Goal: Task Accomplishment & Management: Manage account settings

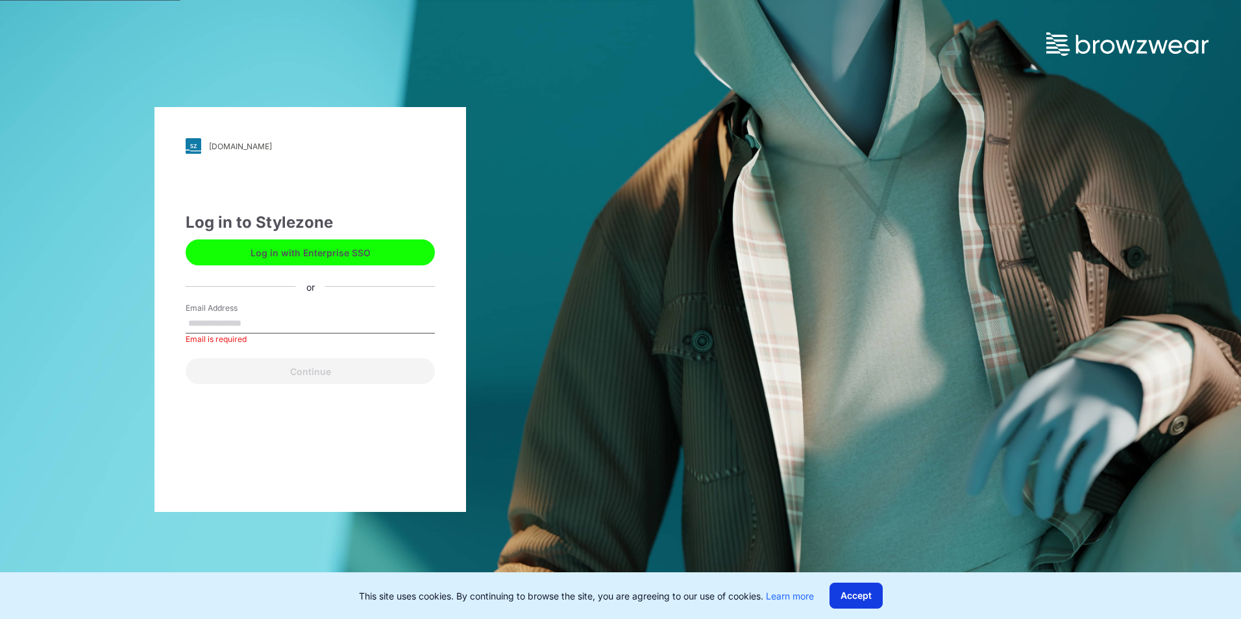
click at [853, 597] on button "Accept" at bounding box center [856, 596] width 53 height 26
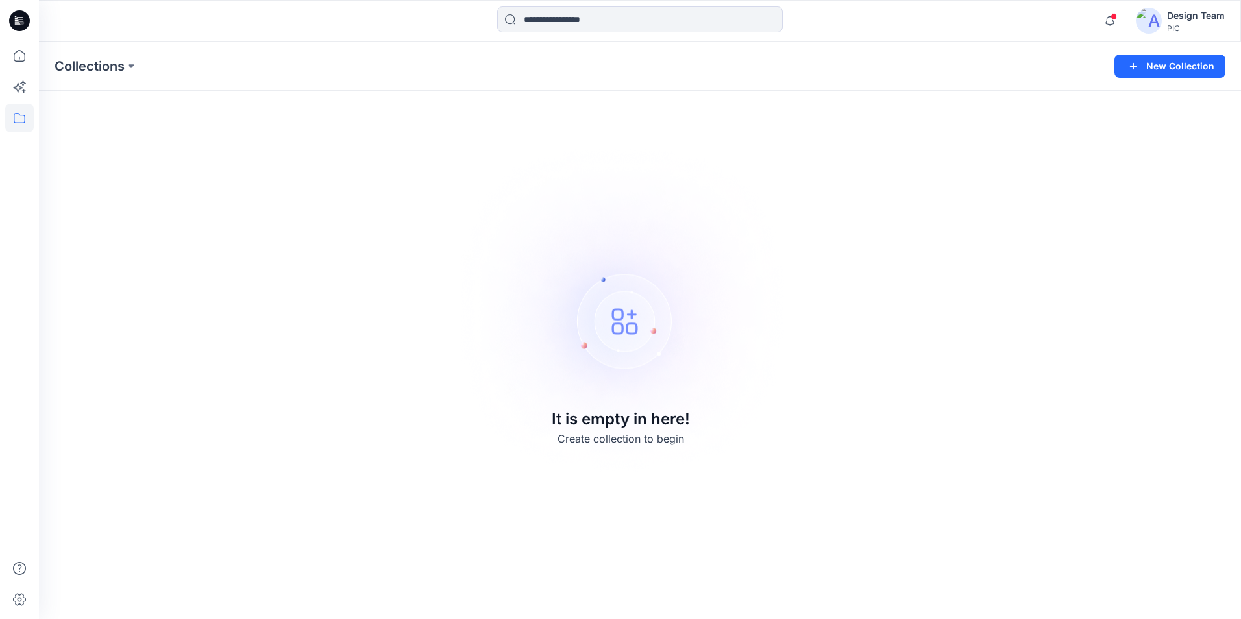
click at [1182, 21] on div "Design Team" at bounding box center [1196, 16] width 58 height 16
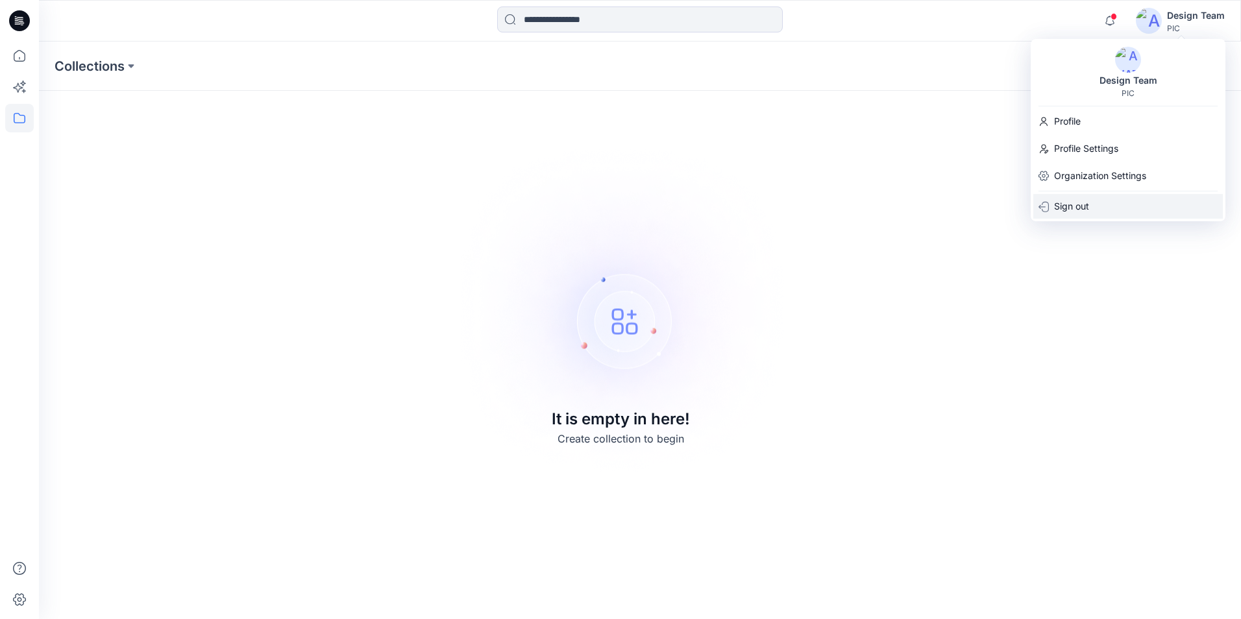
click at [1076, 210] on p "Sign out" at bounding box center [1071, 206] width 35 height 25
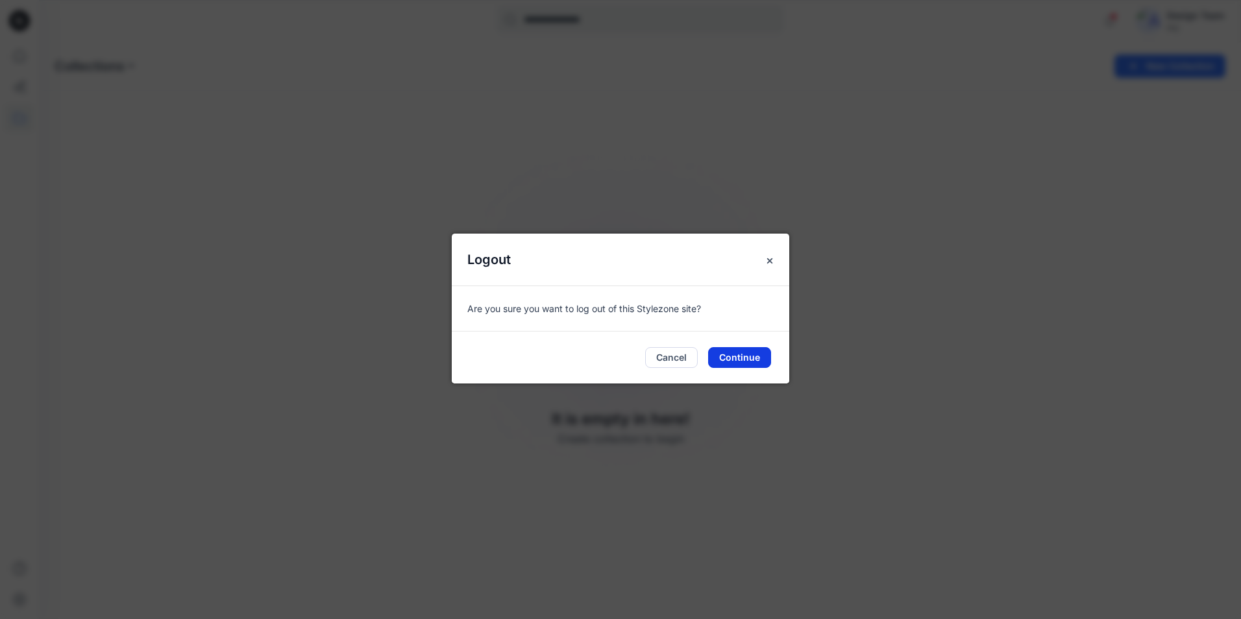
click at [737, 363] on button "Continue" at bounding box center [739, 357] width 63 height 21
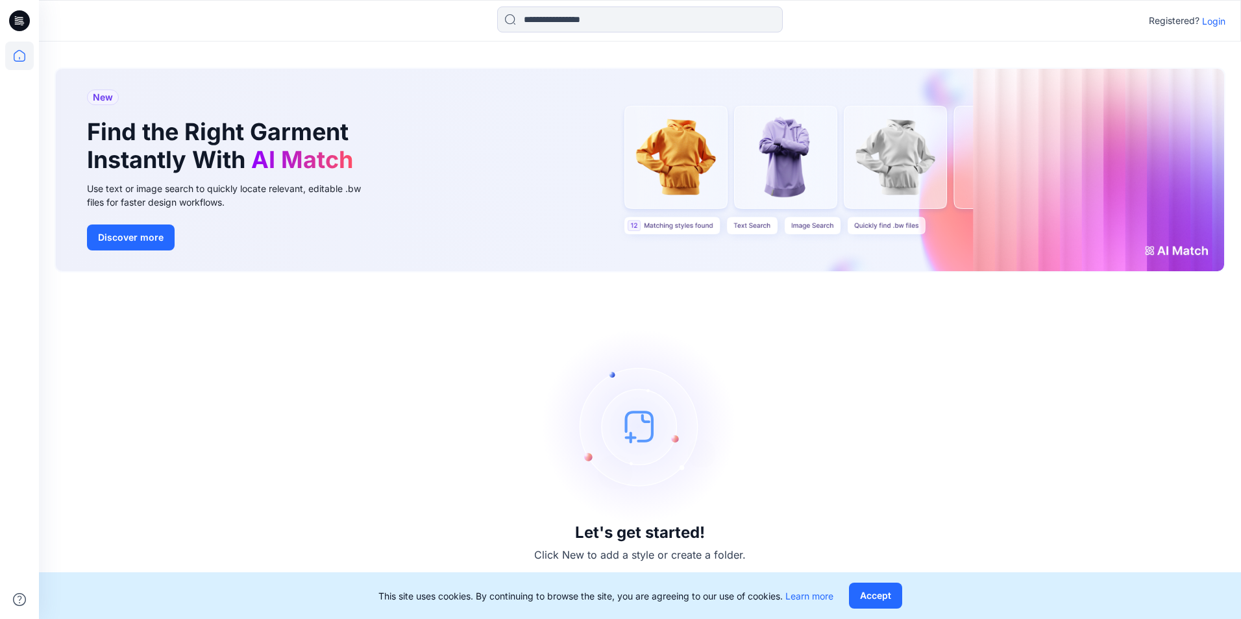
click at [1216, 18] on p "Login" at bounding box center [1213, 21] width 23 height 14
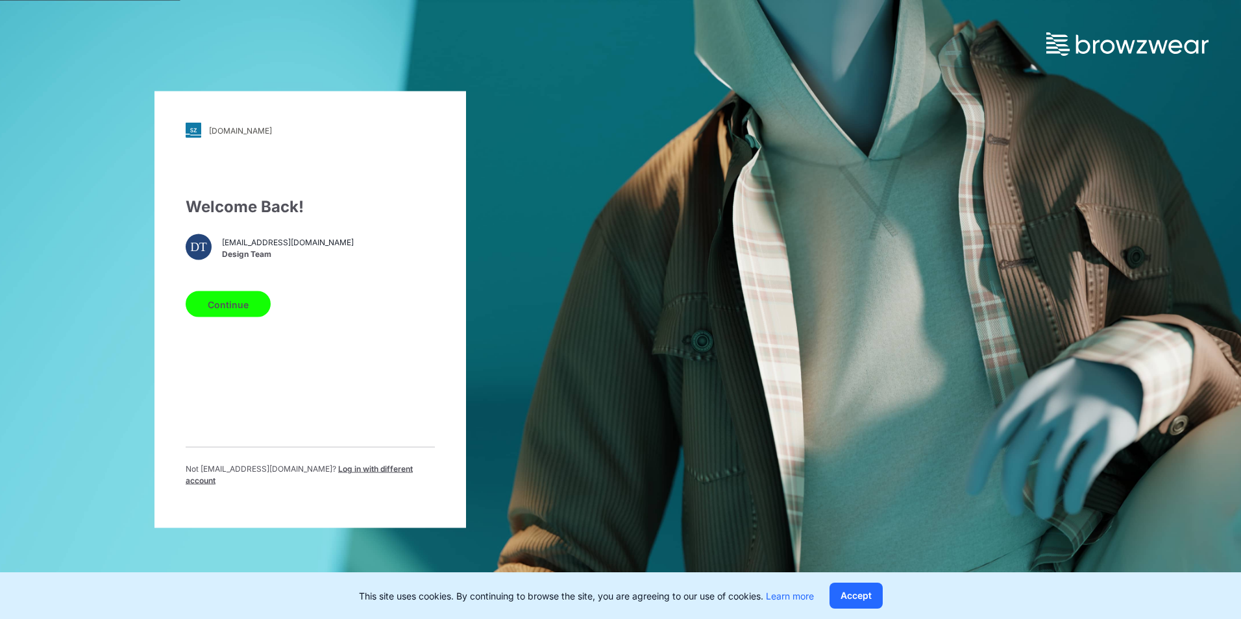
click at [238, 314] on button "Continue" at bounding box center [228, 304] width 85 height 26
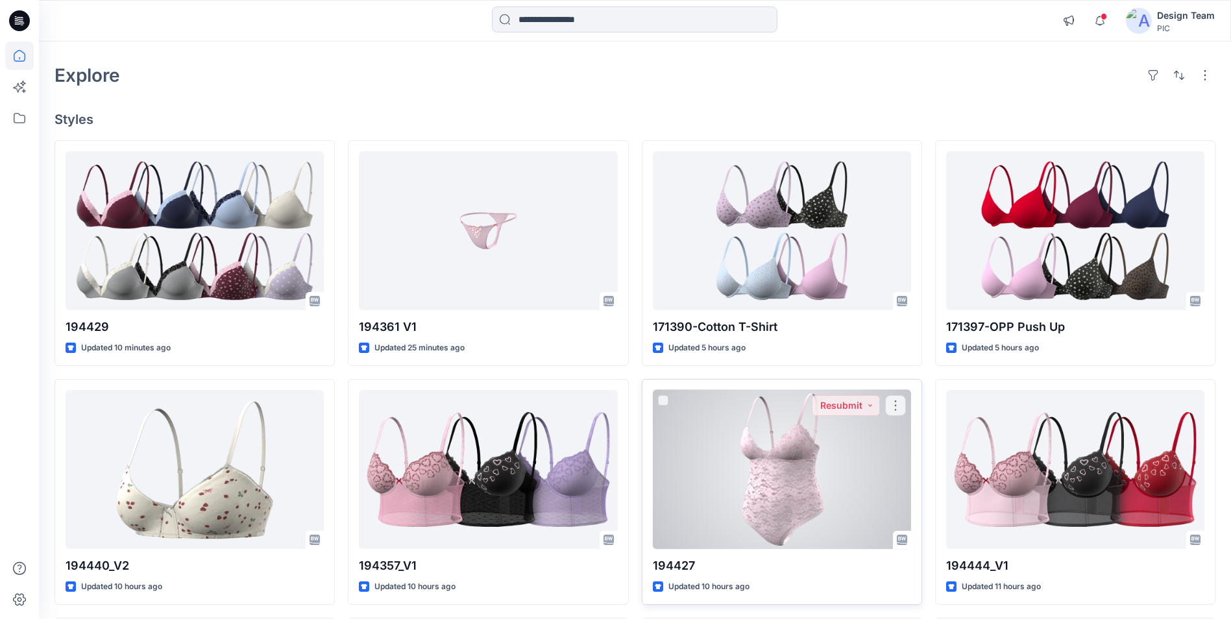
scroll to position [65, 0]
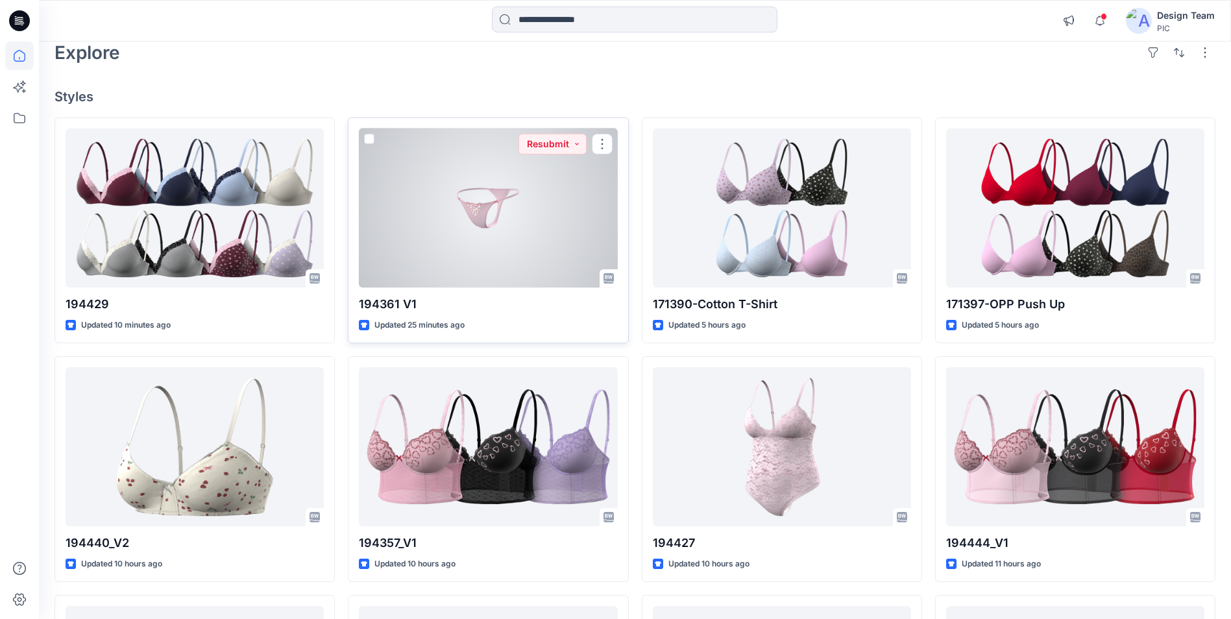
click at [526, 187] on div at bounding box center [488, 208] width 258 height 159
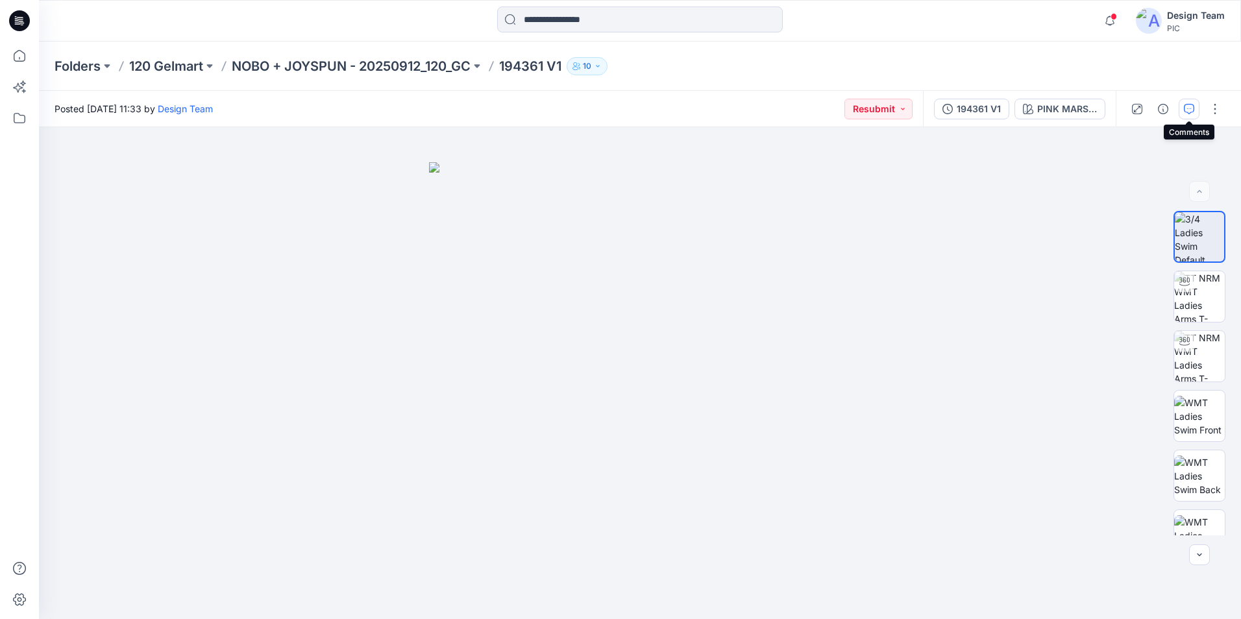
click at [1189, 110] on icon "button" at bounding box center [1189, 109] width 10 height 10
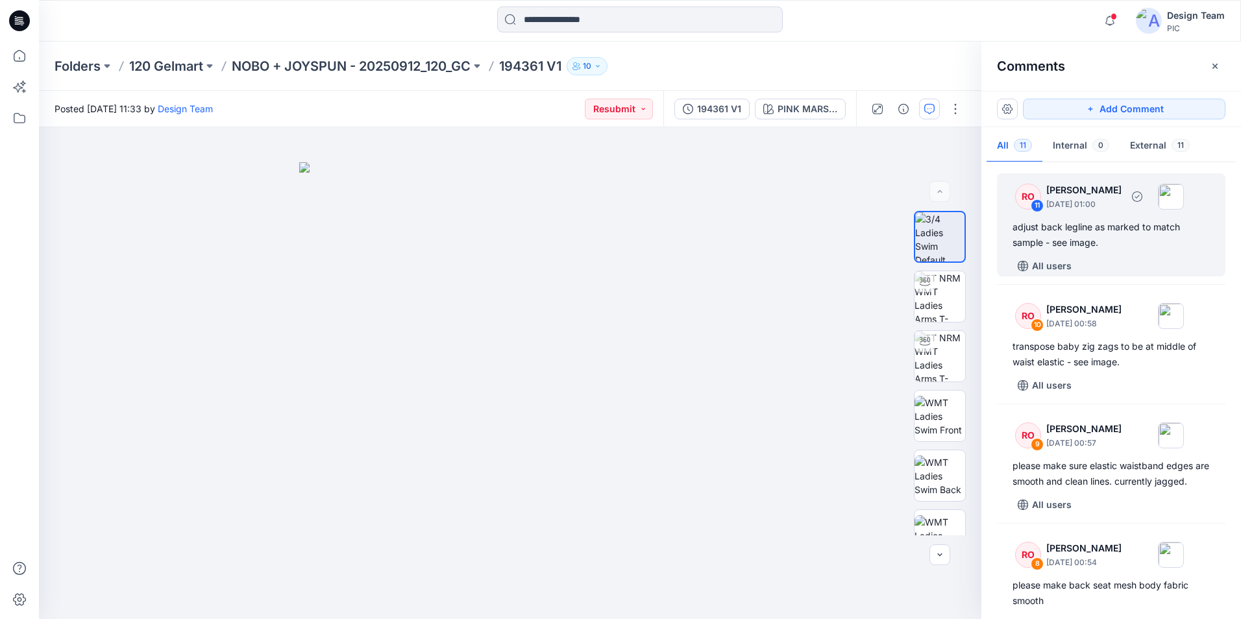
click at [1099, 232] on div "adjust back legline as marked to match sample - see image." at bounding box center [1111, 234] width 197 height 31
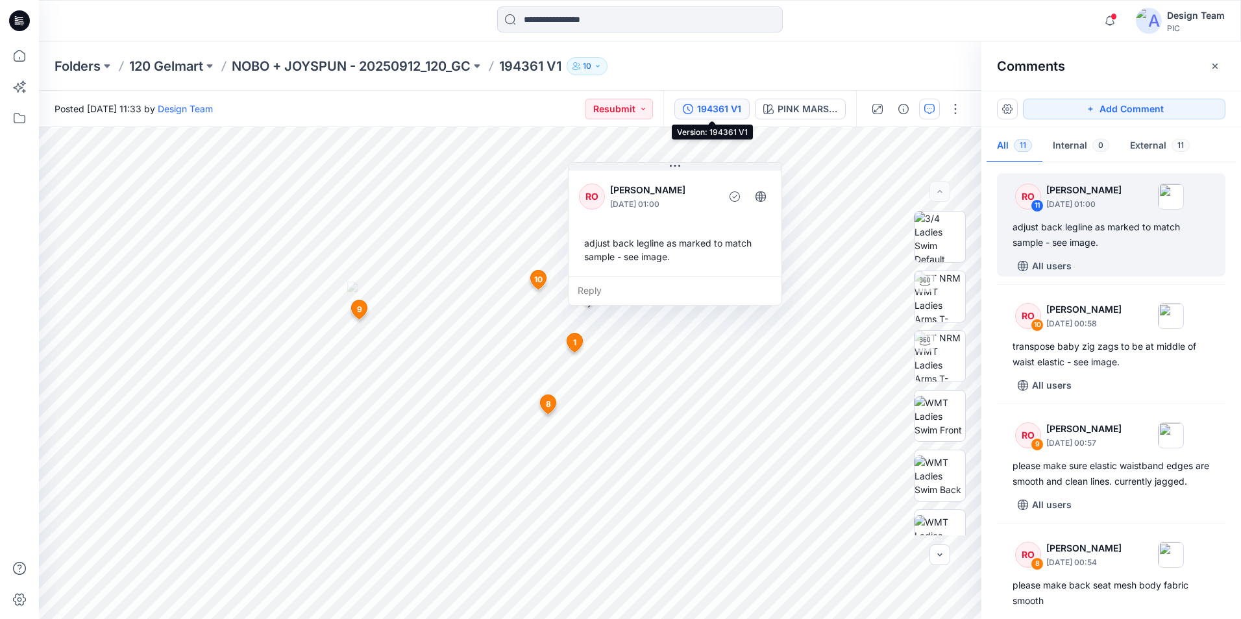
click at [727, 103] on div "194361 V1" at bounding box center [719, 109] width 44 height 14
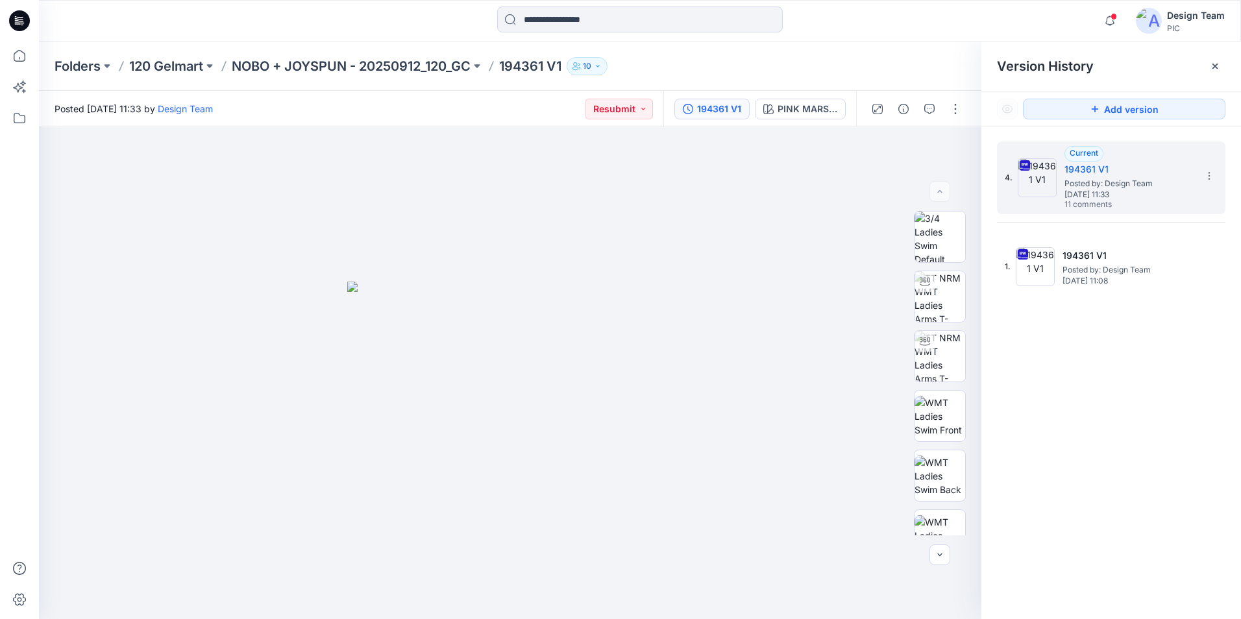
click at [729, 108] on div "194361 V1" at bounding box center [719, 109] width 44 height 14
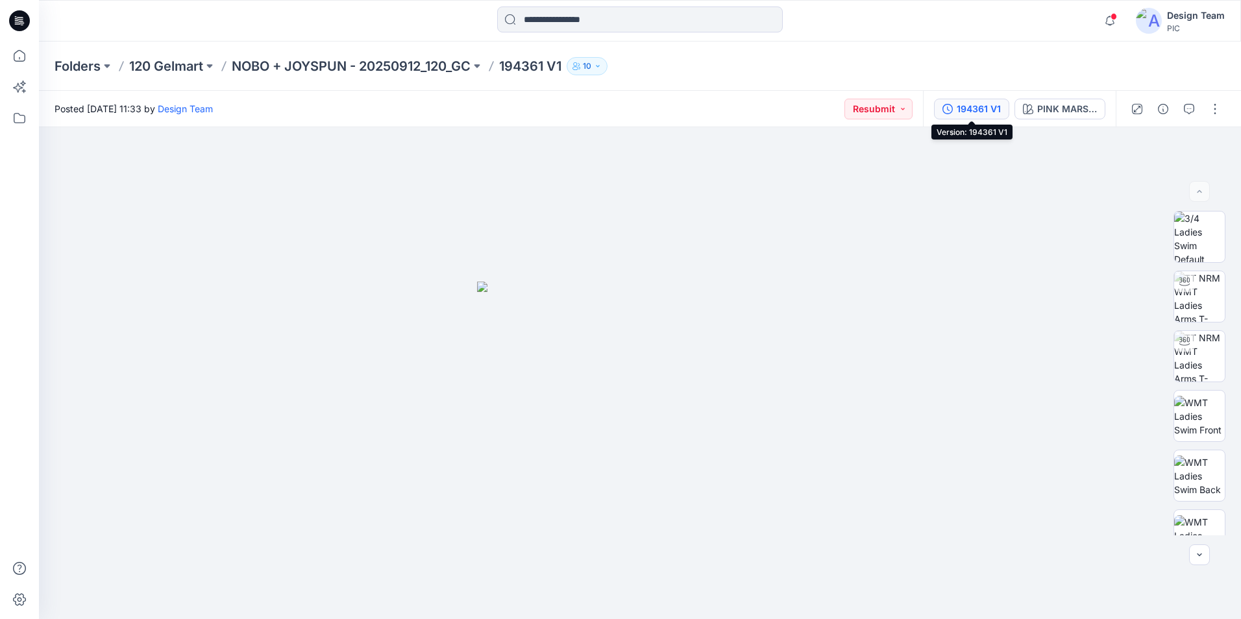
click at [957, 112] on div "194361 V1" at bounding box center [979, 109] width 44 height 14
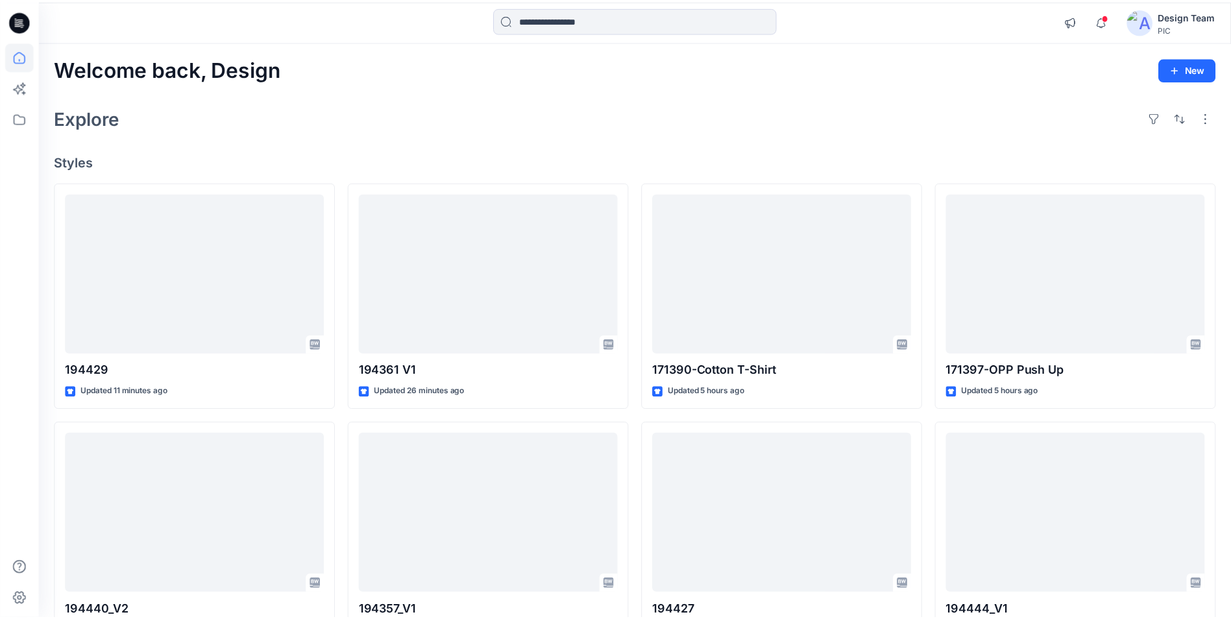
scroll to position [65, 0]
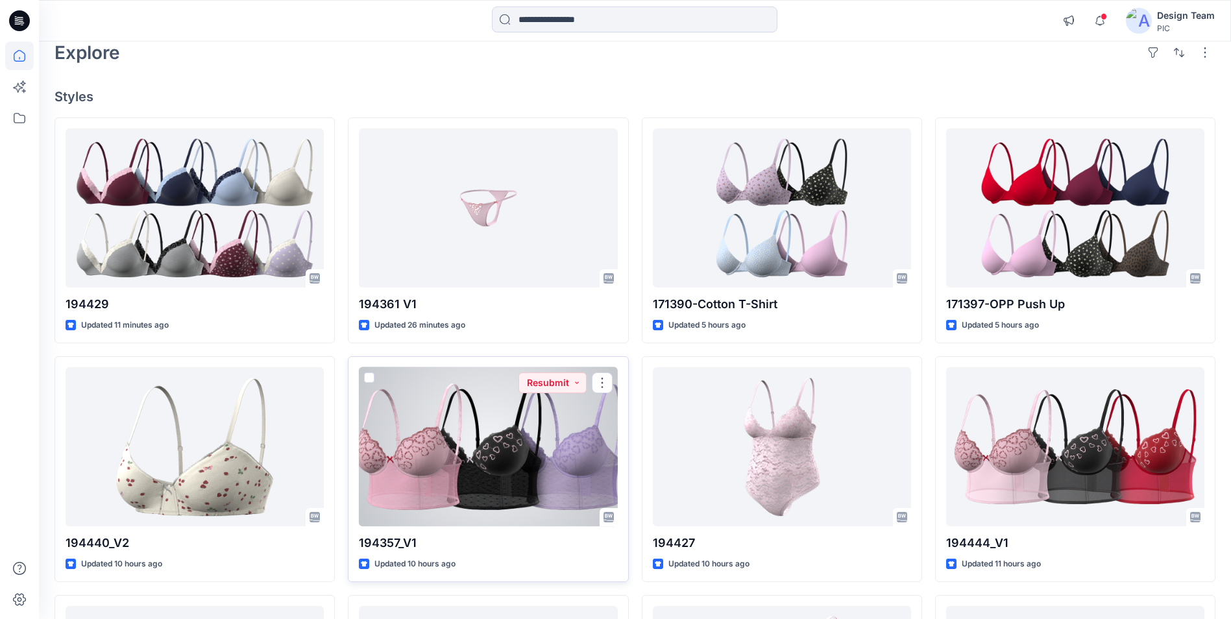
click at [505, 401] on div at bounding box center [488, 446] width 258 height 159
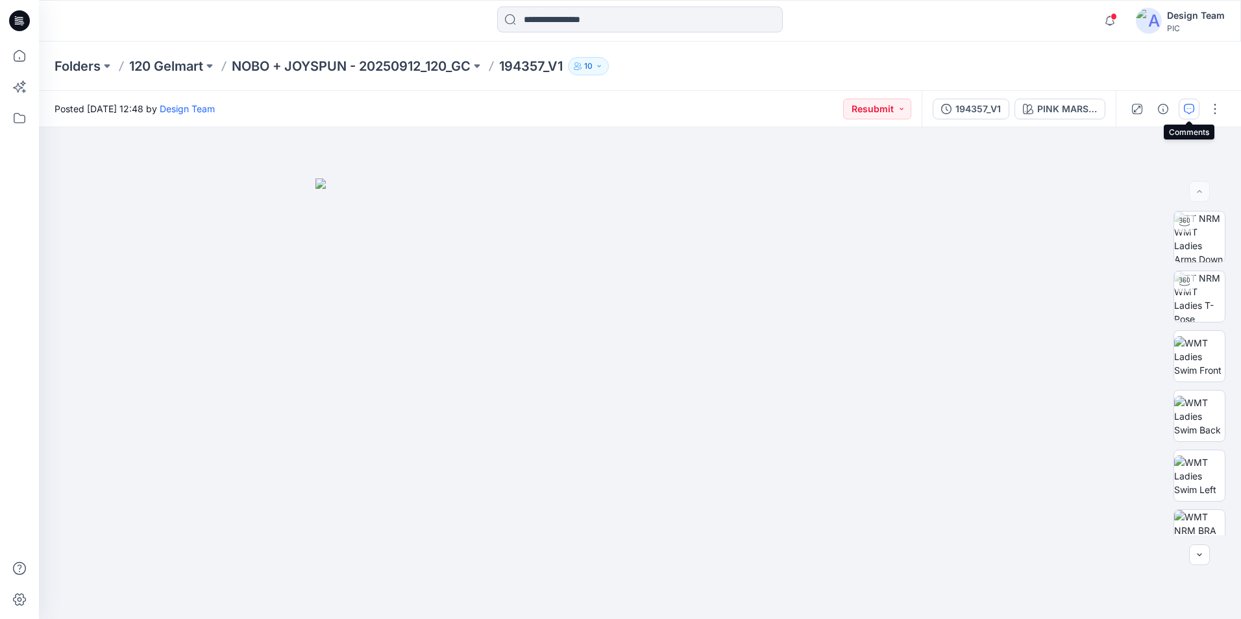
click at [1190, 109] on icon "button" at bounding box center [1189, 109] width 10 height 10
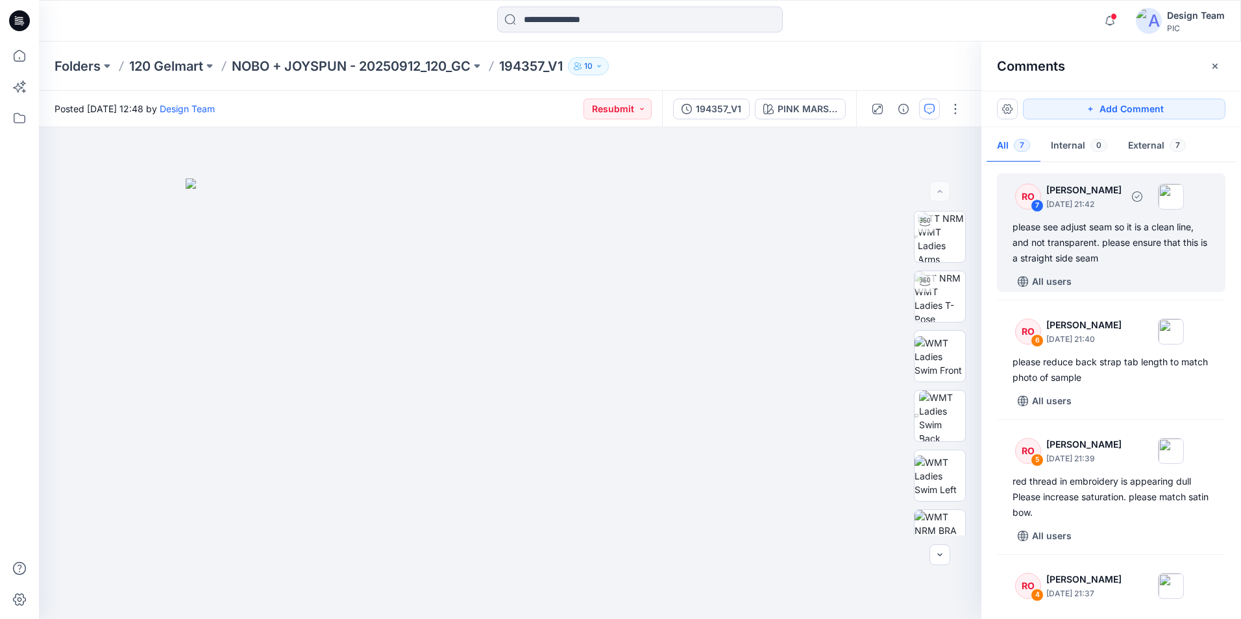
click at [1102, 232] on div "please see adjust seam so it is a clean line, and not transparent. please ensur…" at bounding box center [1111, 242] width 197 height 47
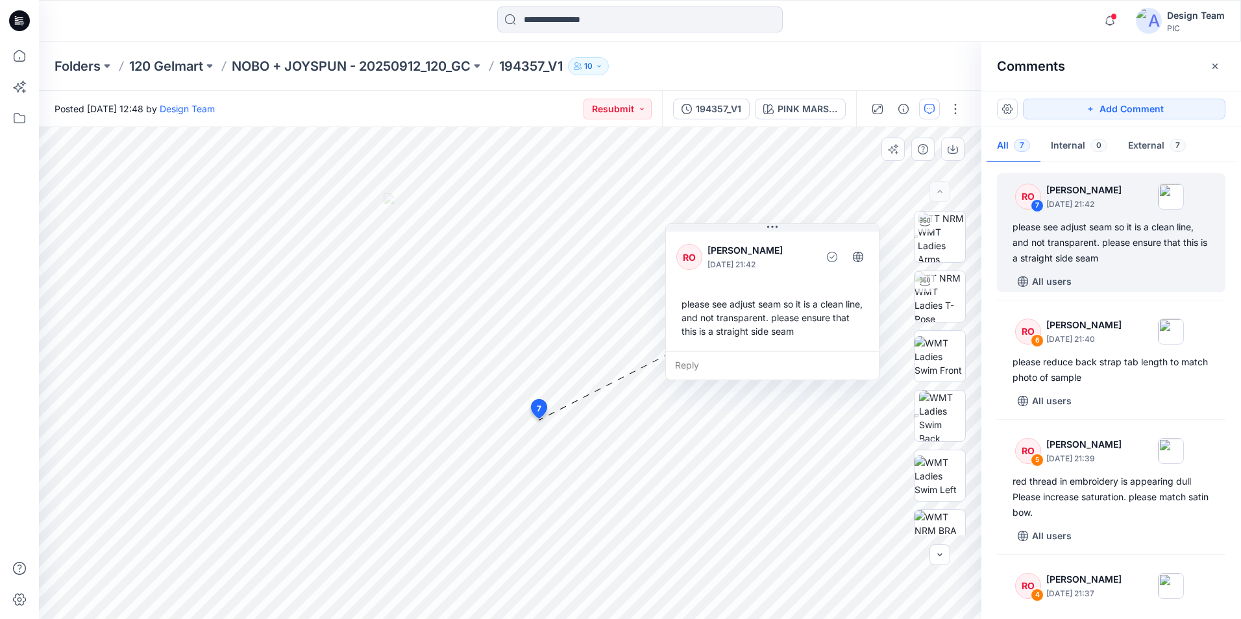
drag, startPoint x: 520, startPoint y: 281, endPoint x: 772, endPoint y: 285, distance: 251.9
click at [778, 282] on div "RO Raquel Ortiz October 03, 2025 21:42 please see adjust seam so it is a clean …" at bounding box center [772, 290] width 213 height 122
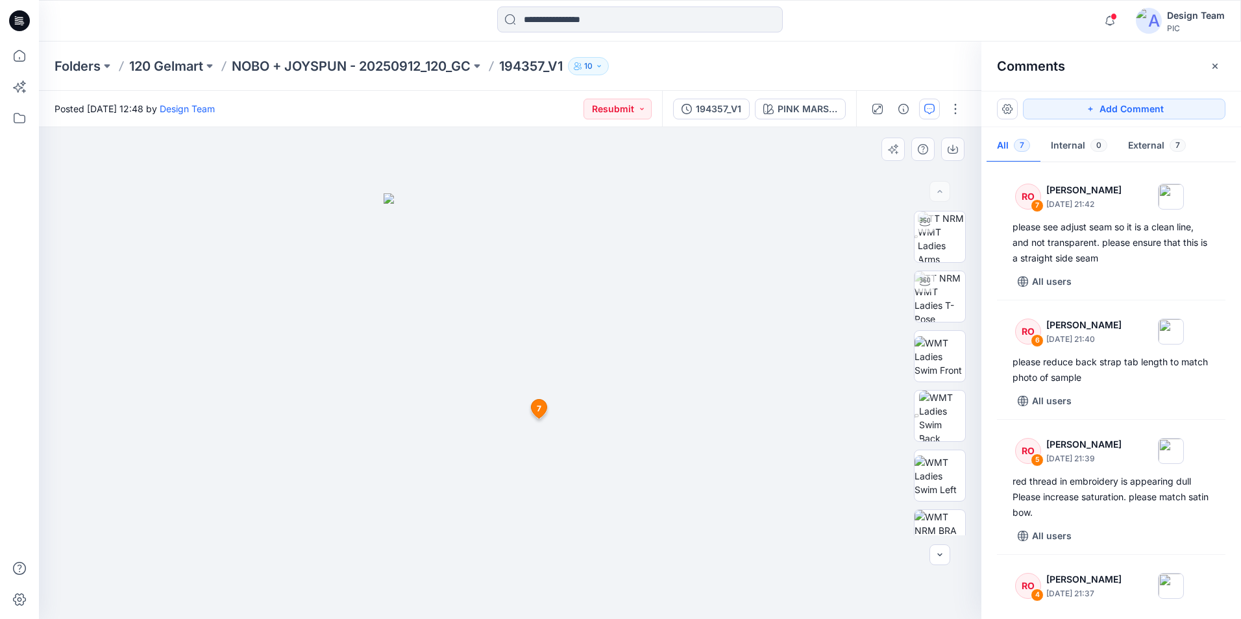
click at [676, 397] on div at bounding box center [510, 373] width 943 height 492
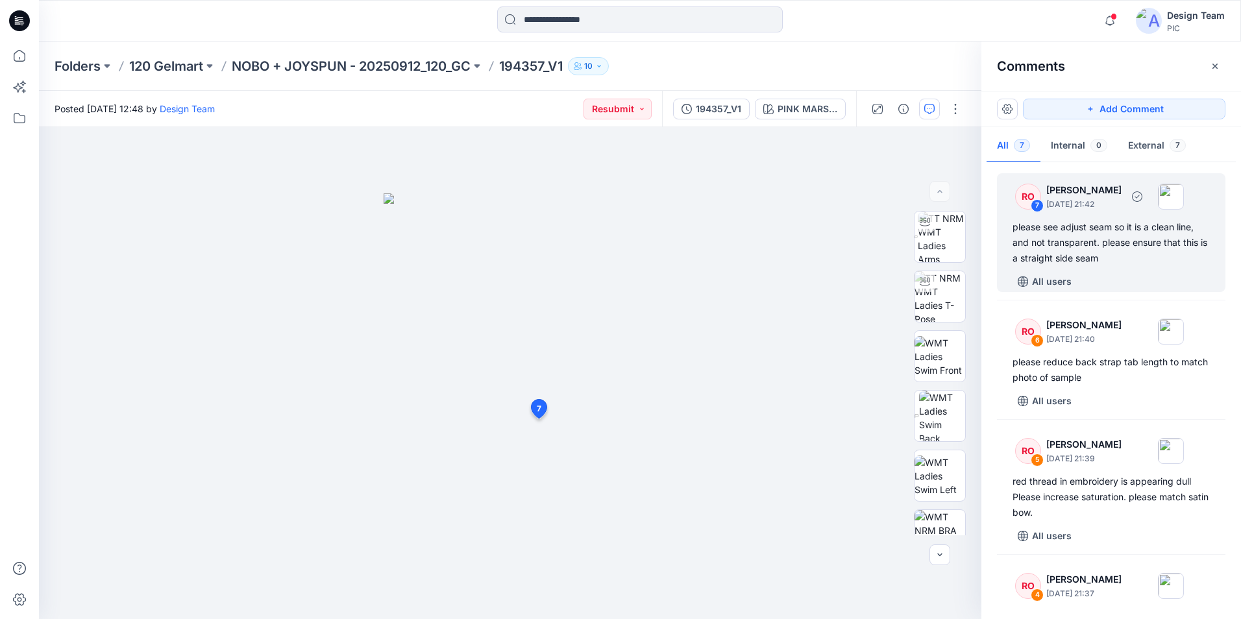
click at [1085, 243] on div "please see adjust seam so it is a clean line, and not transparent. please ensur…" at bounding box center [1111, 242] width 197 height 47
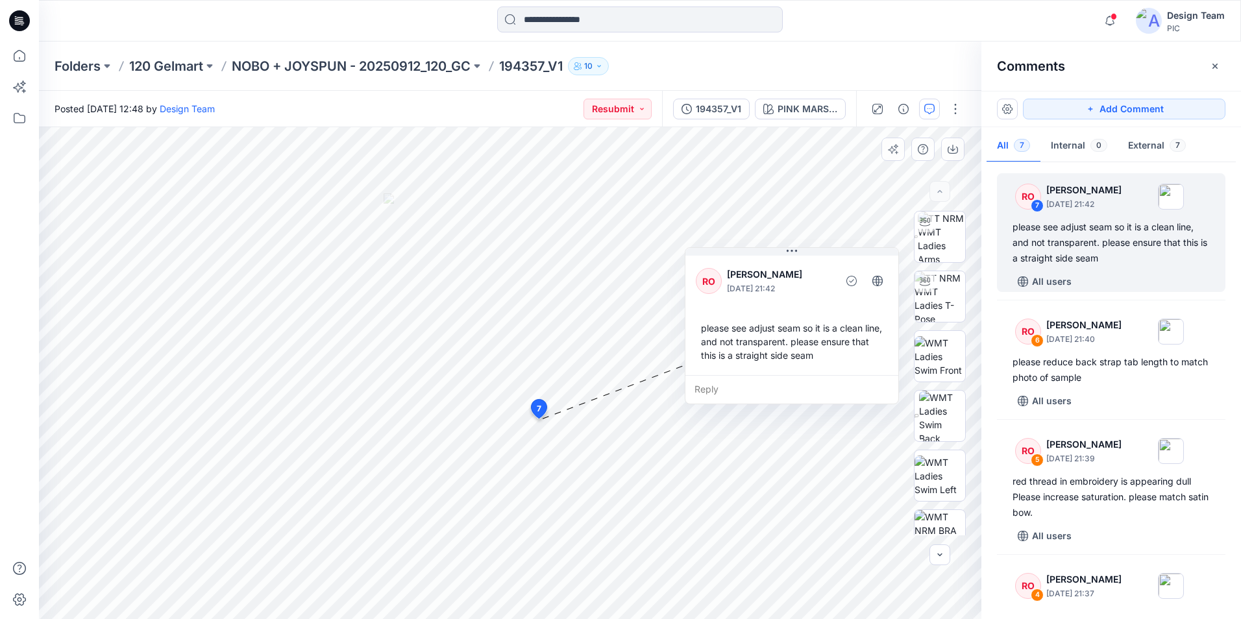
drag, startPoint x: 523, startPoint y: 257, endPoint x: 803, endPoint y: 286, distance: 281.2
click at [803, 282] on p "Raquel Ortiz" at bounding box center [780, 275] width 106 height 16
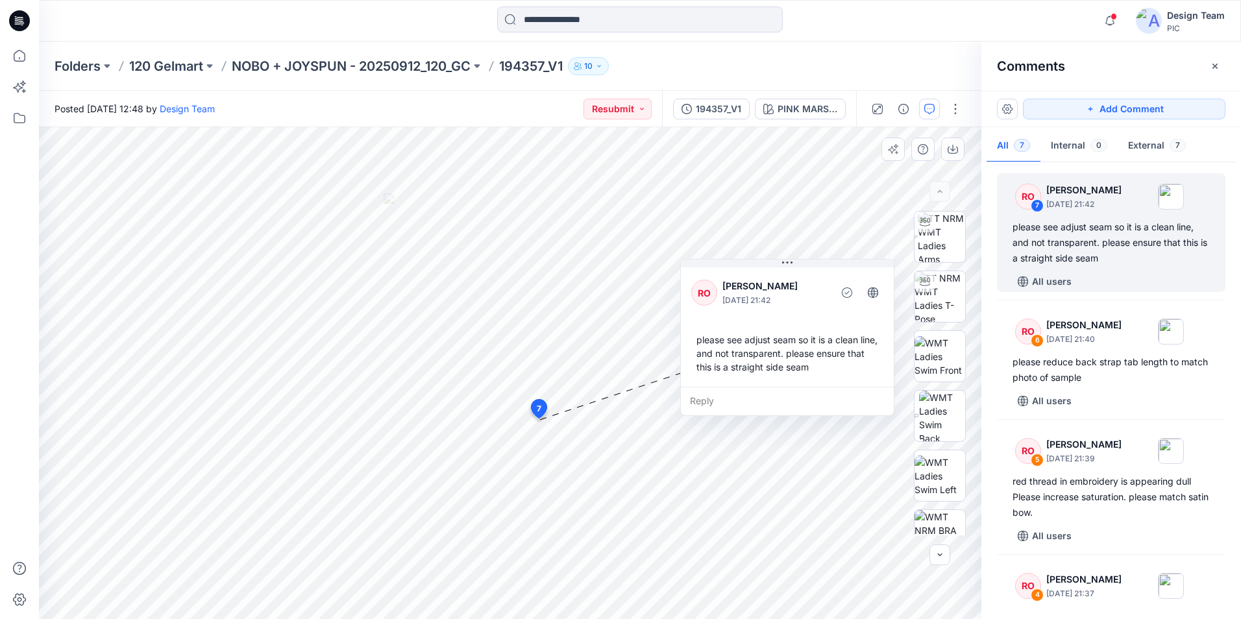
drag, startPoint x: 832, startPoint y: 273, endPoint x: 811, endPoint y: 286, distance: 24.5
click at [811, 286] on p "Raquel Ortiz" at bounding box center [775, 286] width 106 height 16
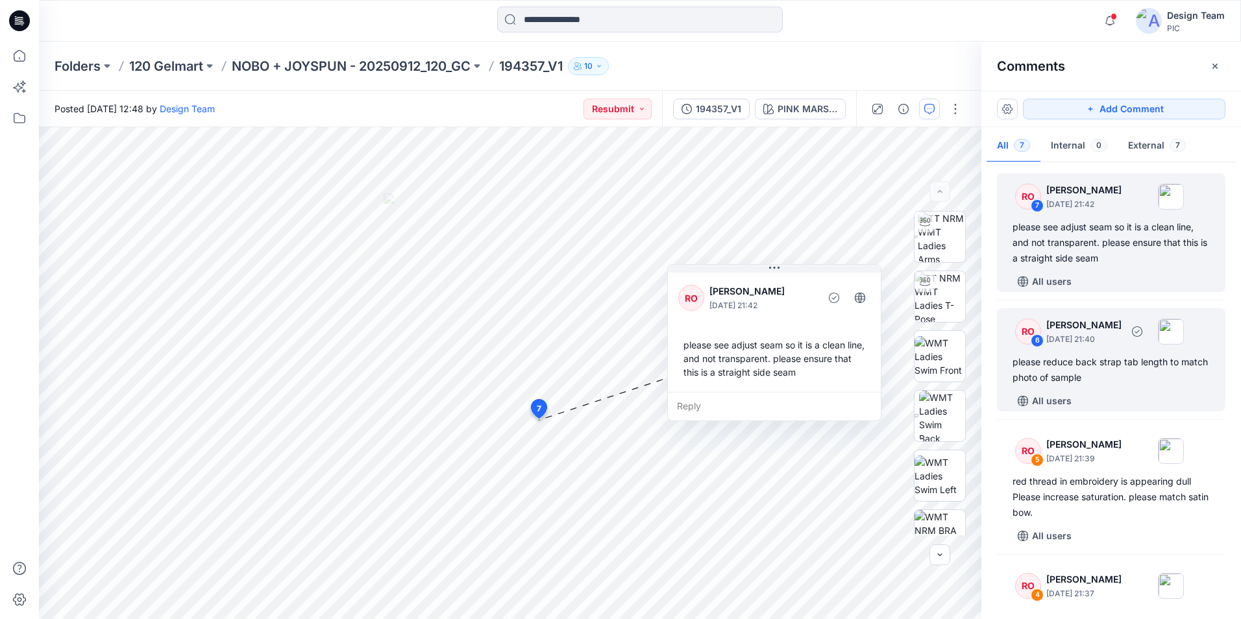
click at [1076, 362] on div "please reduce back strap tab length to match photo of sample" at bounding box center [1111, 369] width 197 height 31
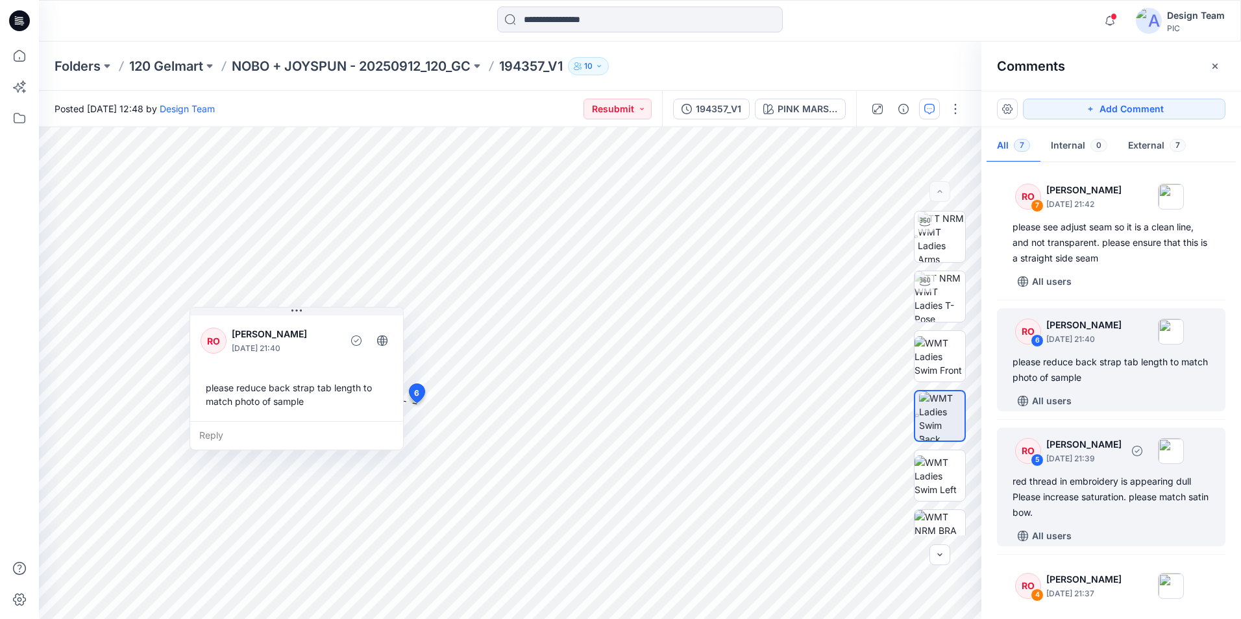
click at [1078, 478] on div "red thread in embroidery is appearing dull Please increase saturation. please m…" at bounding box center [1111, 497] width 197 height 47
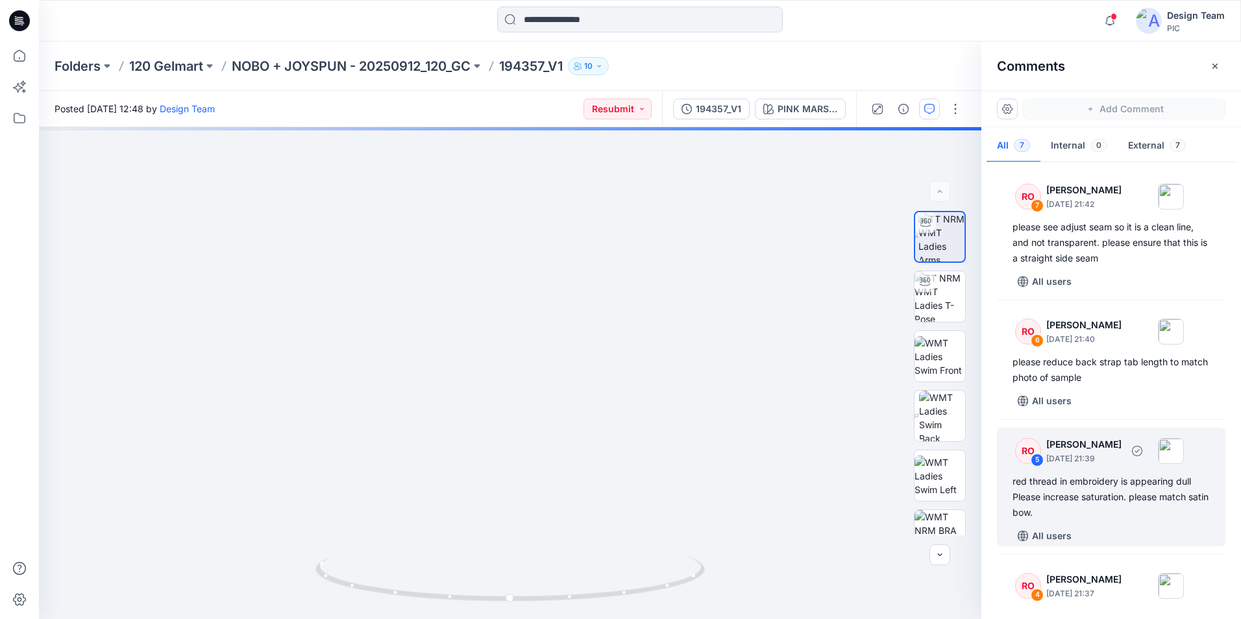
click at [1078, 475] on div "red thread in embroidery is appearing dull Please increase saturation. please m…" at bounding box center [1111, 497] width 197 height 47
click at [1076, 482] on div "red thread in embroidery is appearing dull Please increase saturation. please m…" at bounding box center [1111, 497] width 197 height 47
